Goal: Task Accomplishment & Management: Use online tool/utility

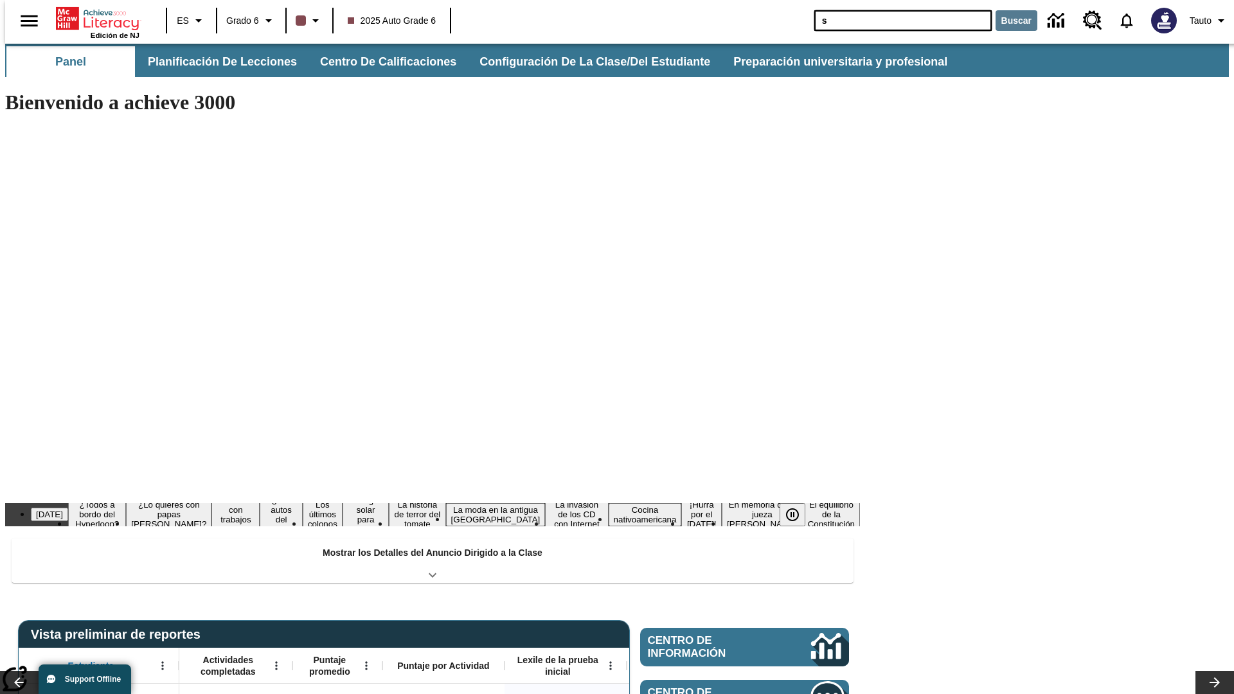
type input "s"
click at [1009, 21] on button "Buscar" at bounding box center [1017, 20] width 42 height 21
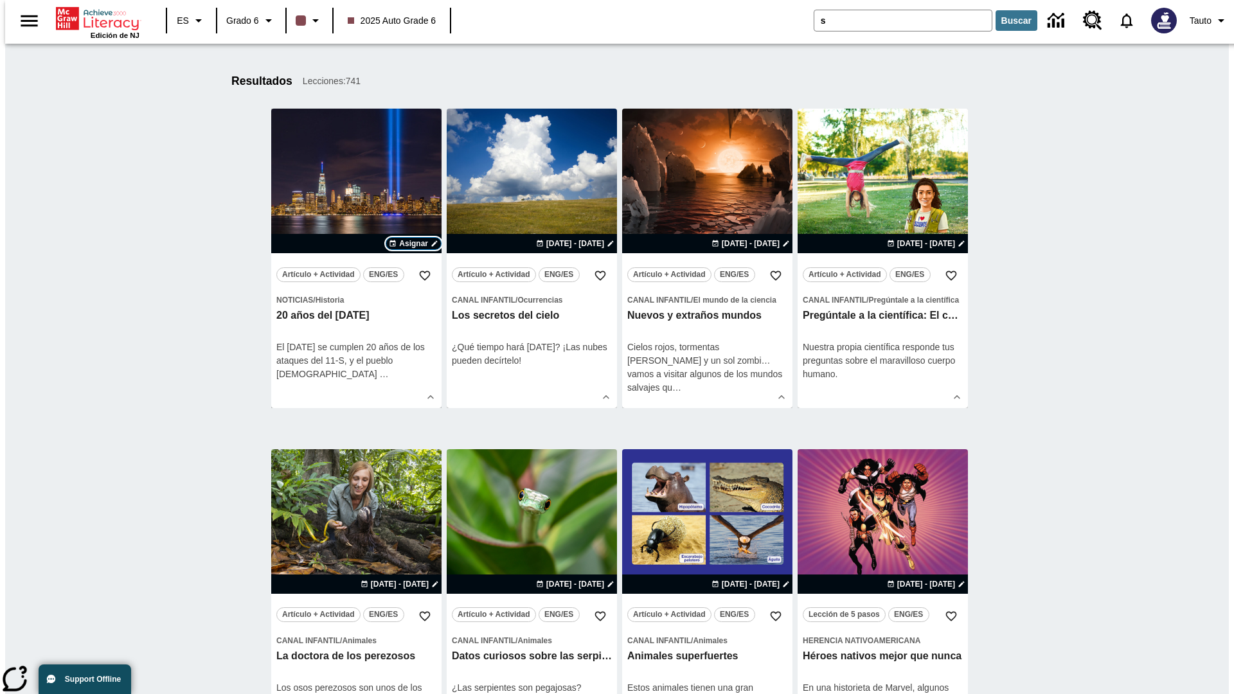
click at [413, 244] on span "Asignar" at bounding box center [413, 244] width 29 height 12
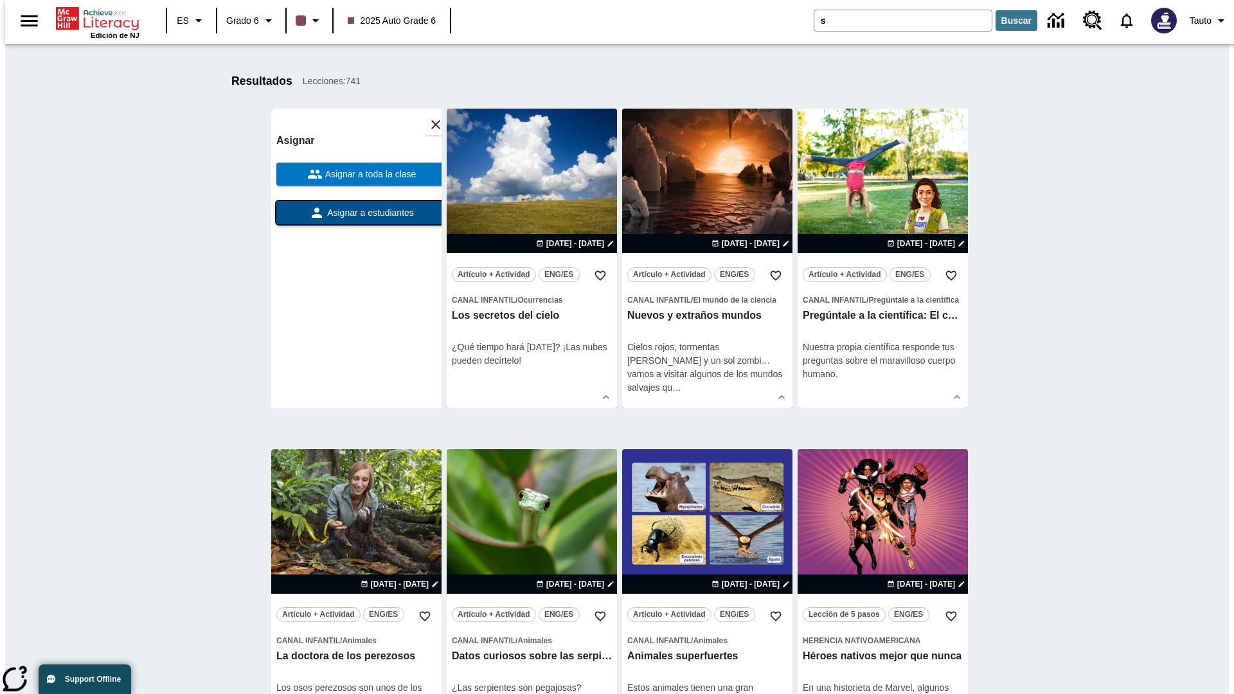
click at [356, 213] on span "Asignar a estudiantes" at bounding box center [369, 213] width 89 height 14
